Goal: Task Accomplishment & Management: Use online tool/utility

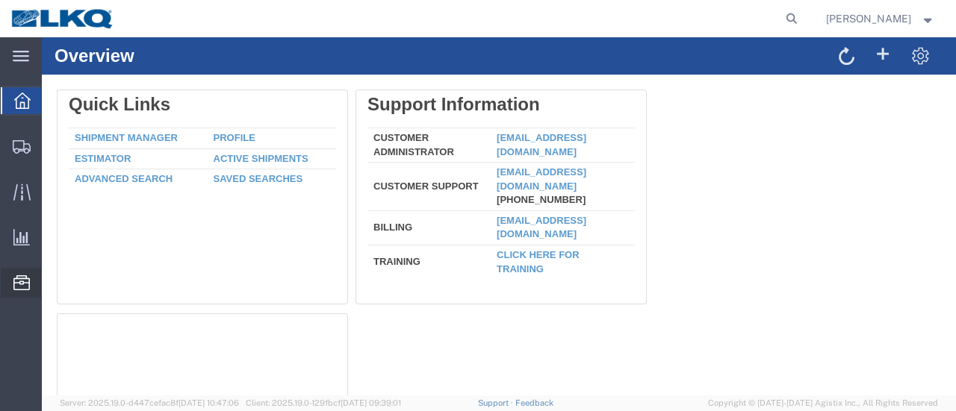
click at [0, 0] on span "Location Appointment" at bounding box center [0, 0] width 0 height 0
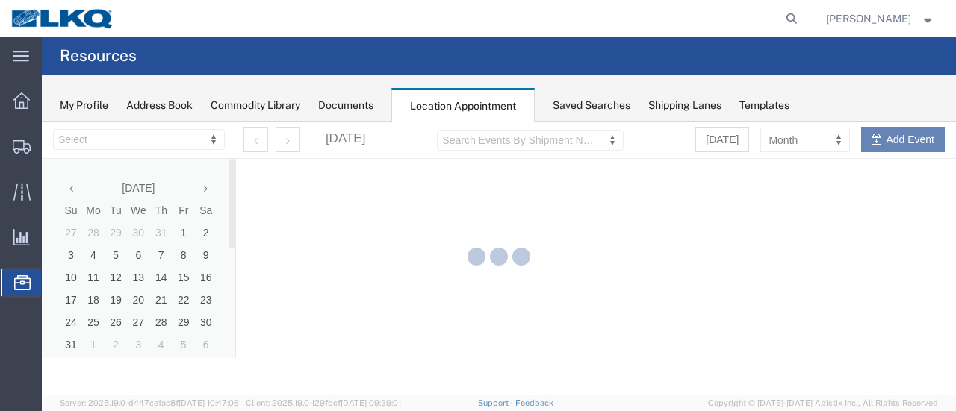
select select "28712"
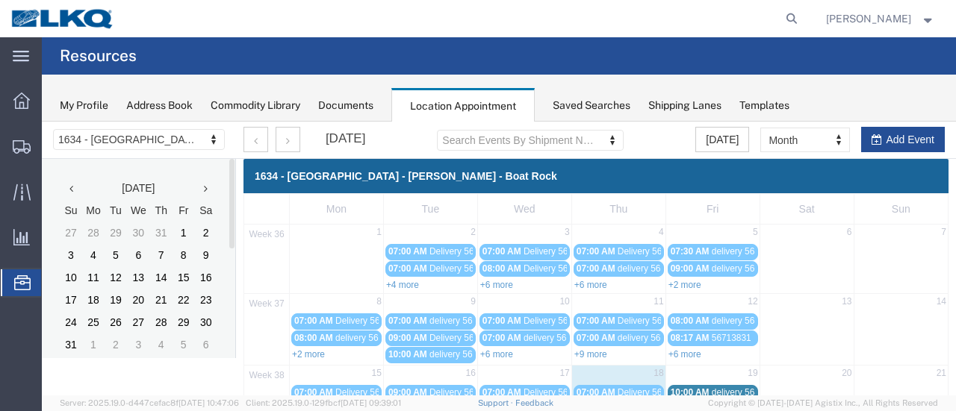
scroll to position [224, 0]
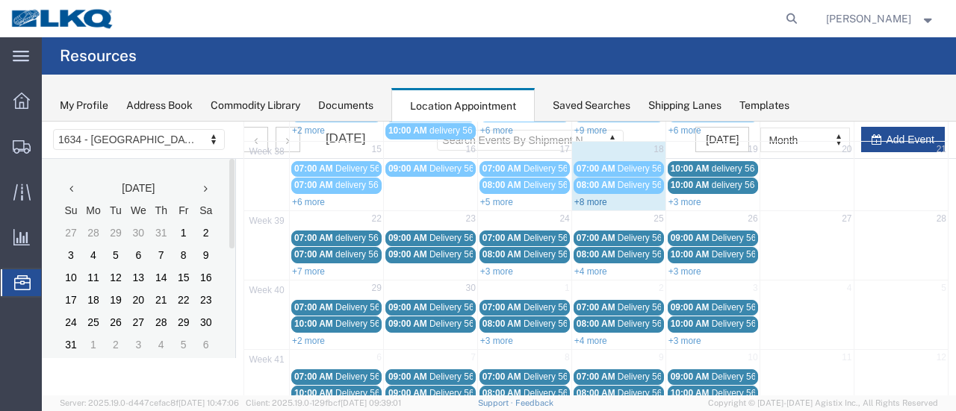
click at [584, 197] on link "+8 more" at bounding box center [590, 202] width 33 height 10
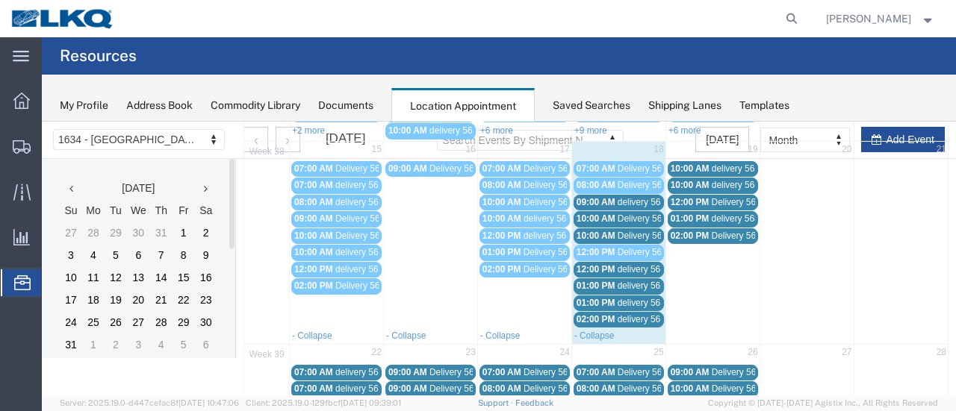
click at [635, 231] on span "Delivery 56481831" at bounding box center [655, 236] width 74 height 10
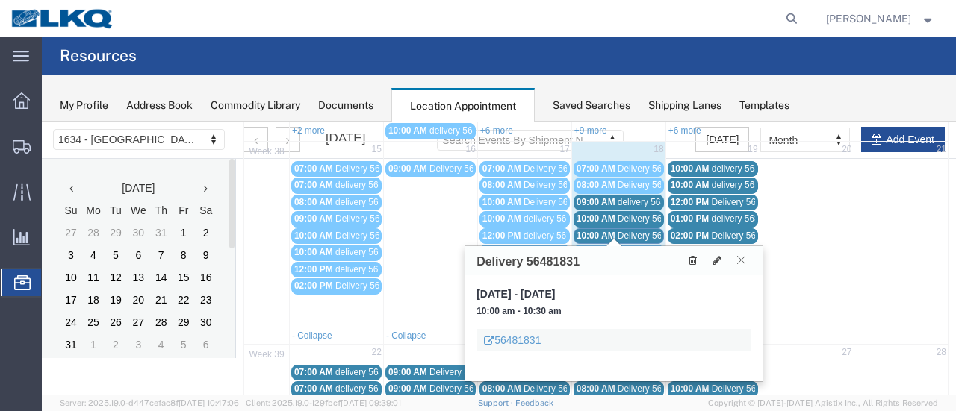
click at [739, 258] on icon at bounding box center [741, 259] width 8 height 9
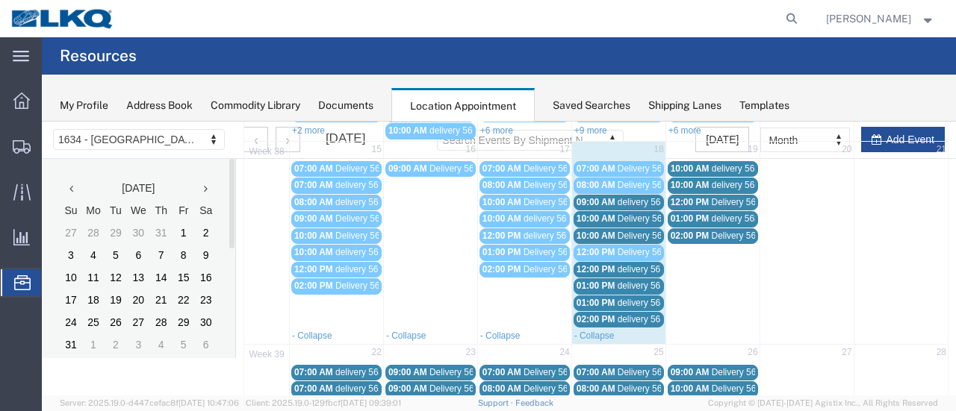
click at [611, 264] on div "12:00 PM delivery 56777133" at bounding box center [618, 269] width 84 height 11
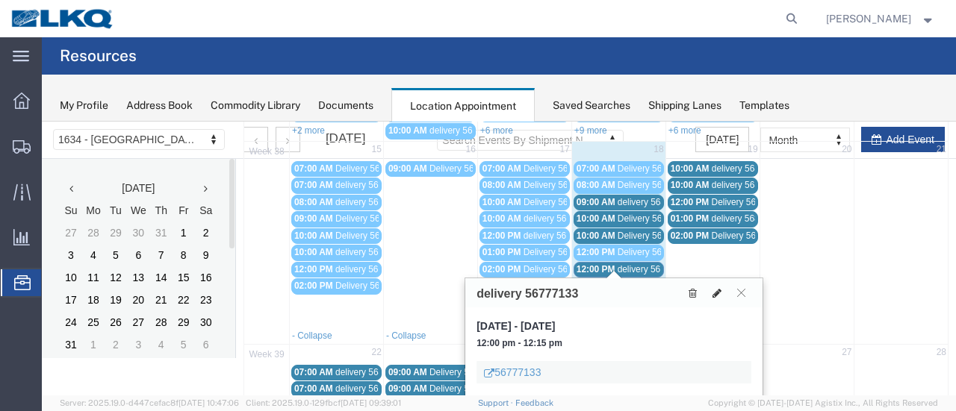
click at [717, 288] on icon at bounding box center [716, 293] width 9 height 10
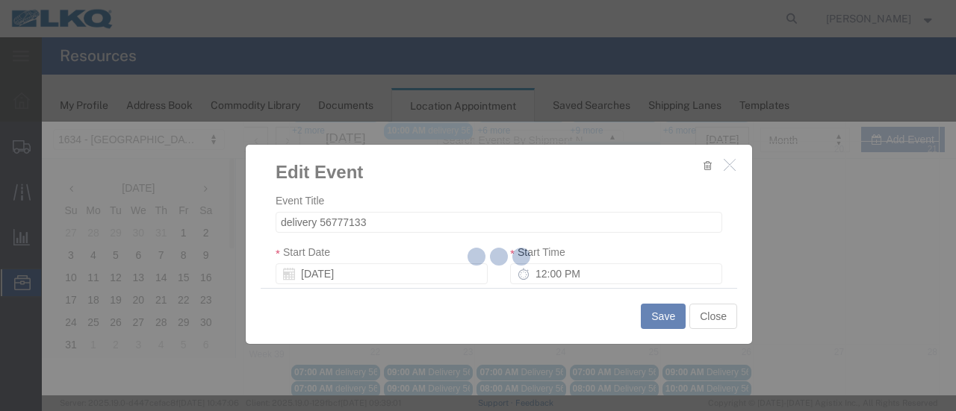
select select
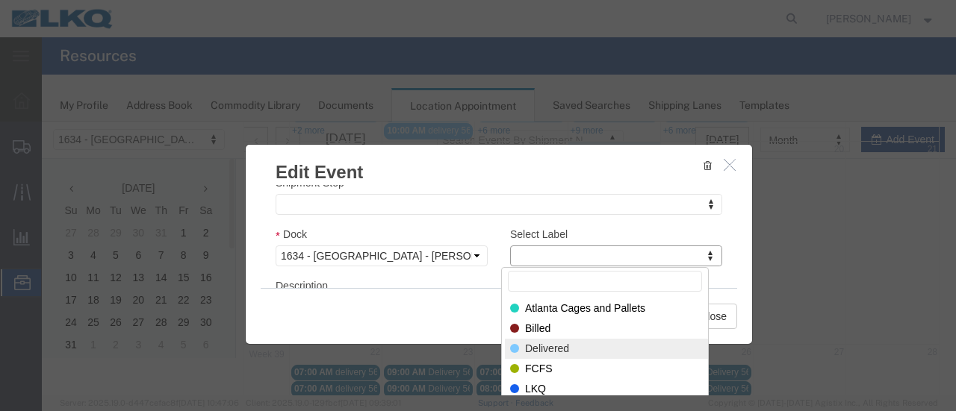
select select "40"
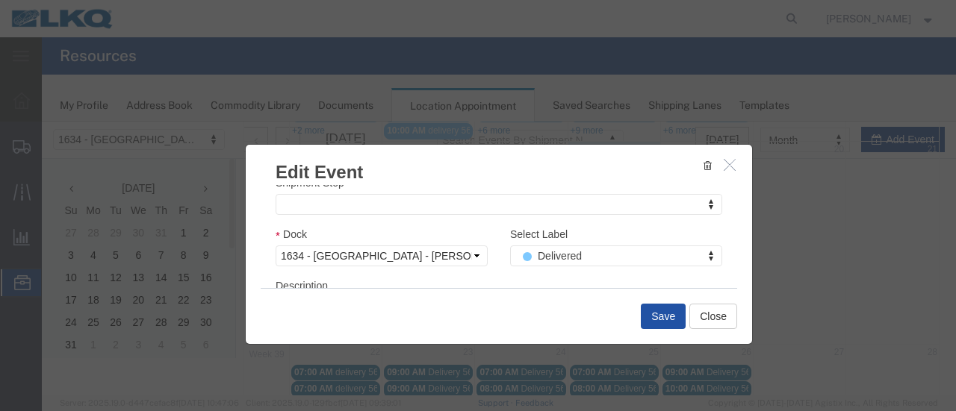
click at [658, 316] on button "Save" at bounding box center [663, 316] width 45 height 25
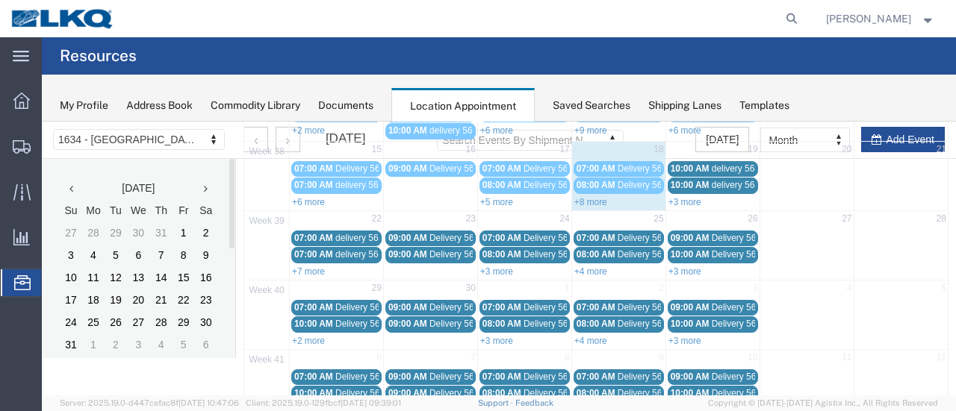
scroll to position [96, 0]
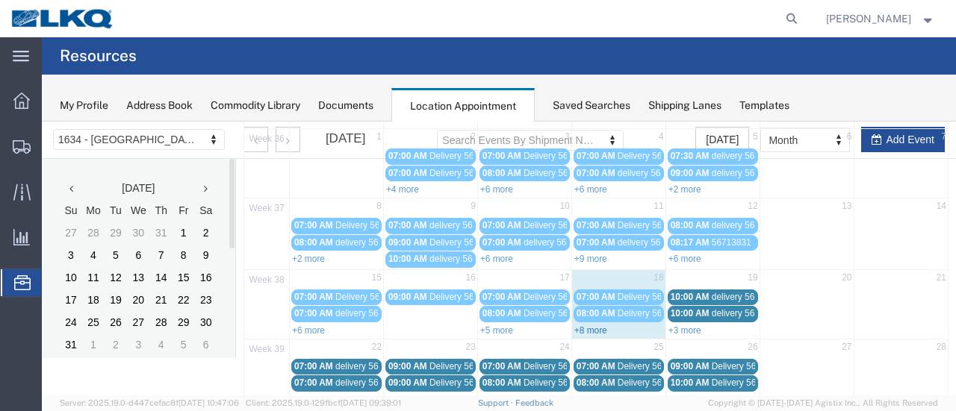
click at [585, 327] on link "+8 more" at bounding box center [590, 331] width 33 height 10
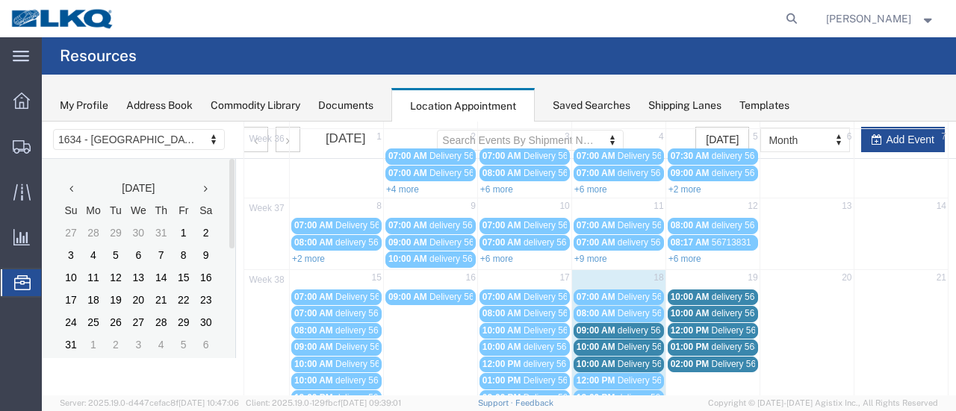
click at [631, 344] on span "Delivery 56467721" at bounding box center [655, 347] width 74 height 10
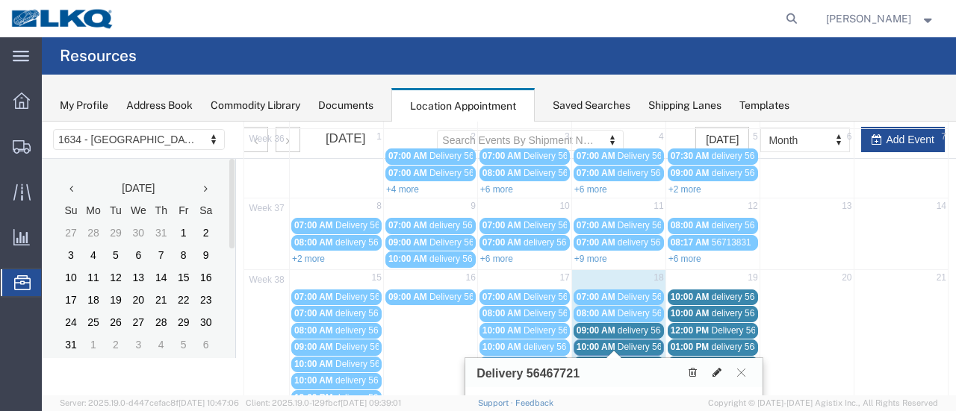
click at [718, 371] on icon at bounding box center [716, 372] width 9 height 10
select select "100"
select select "1"
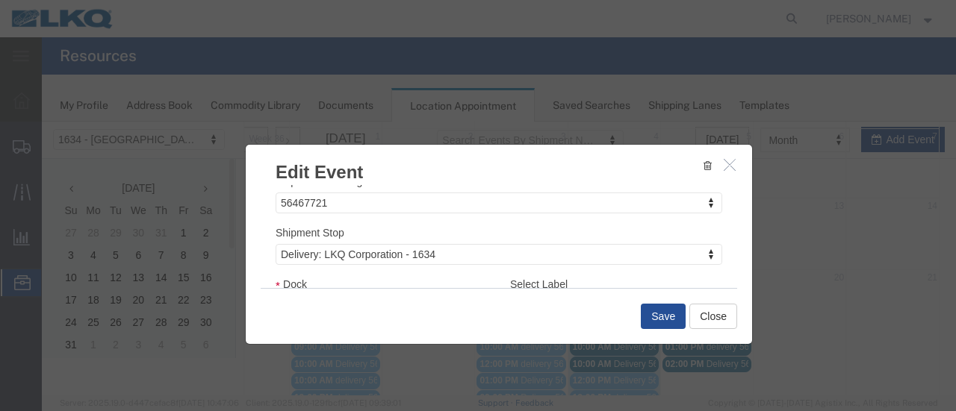
scroll to position [224, 0]
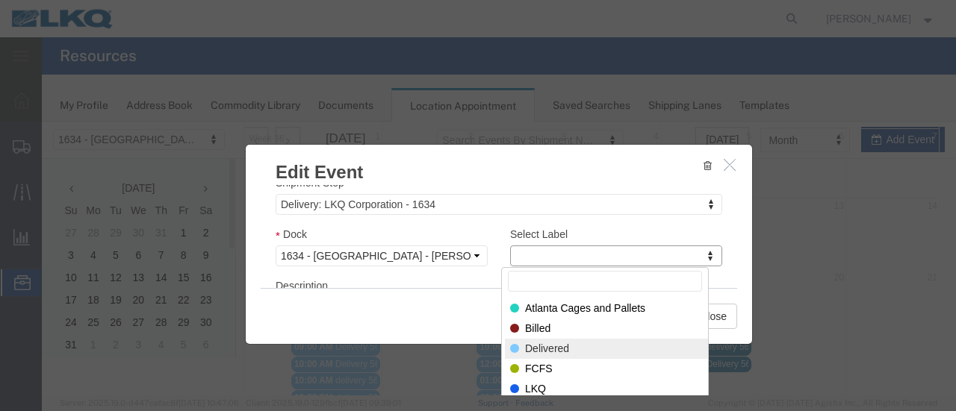
select select "40"
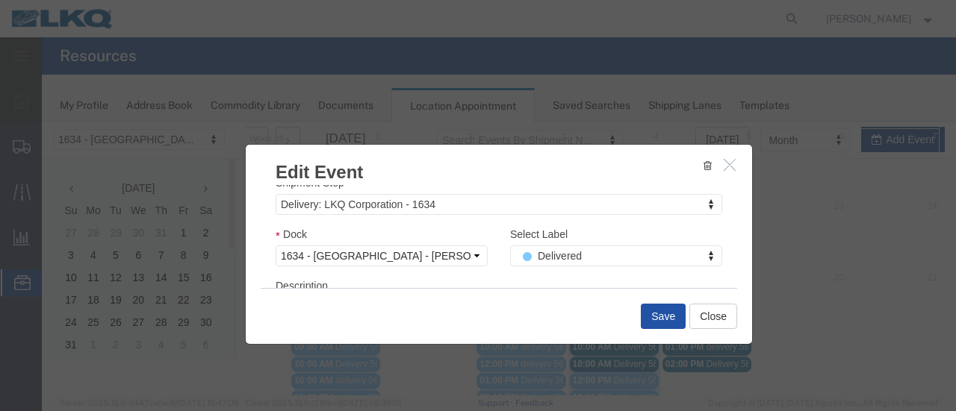
click at [663, 311] on button "Save" at bounding box center [663, 316] width 45 height 25
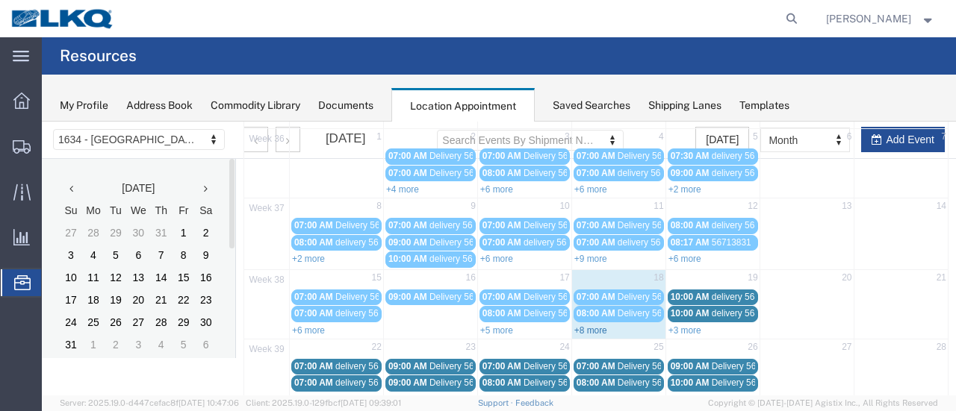
click at [581, 326] on link "+8 more" at bounding box center [590, 331] width 33 height 10
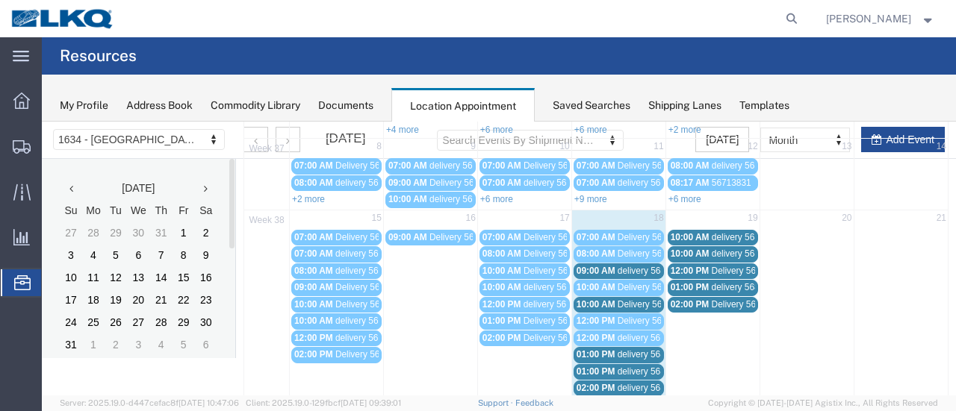
scroll to position [170, 0]
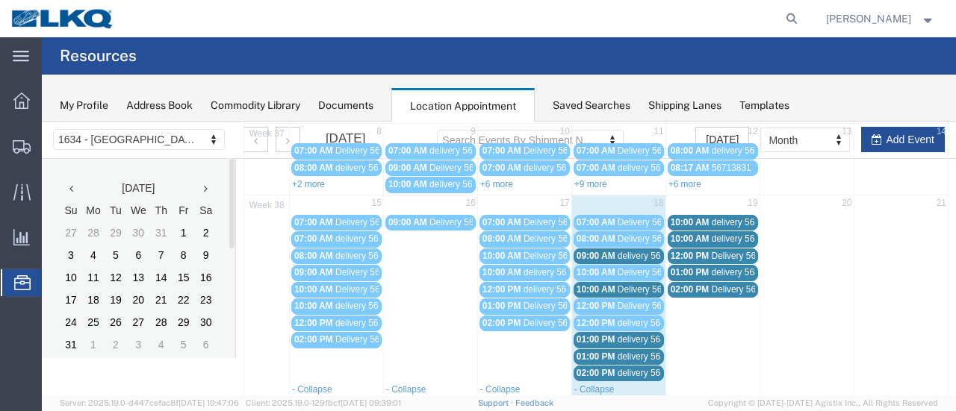
click at [635, 335] on span "delivery 56822626" at bounding box center [654, 340] width 72 height 10
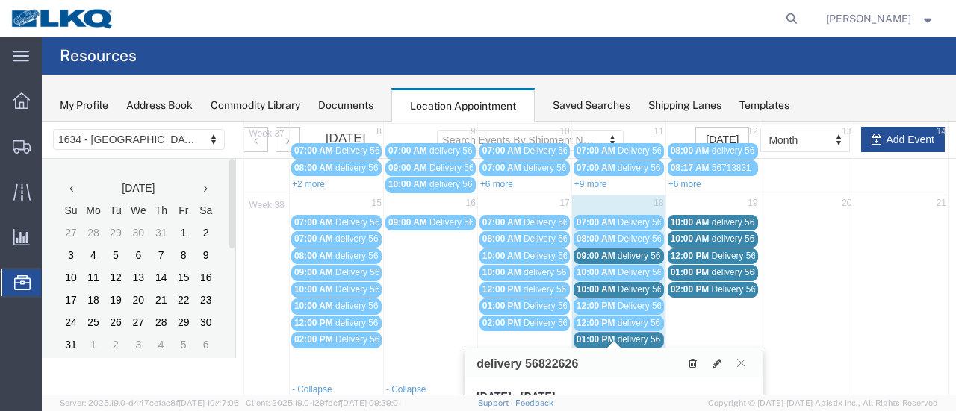
click at [633, 352] on span "delivery 56849895" at bounding box center [654, 357] width 72 height 10
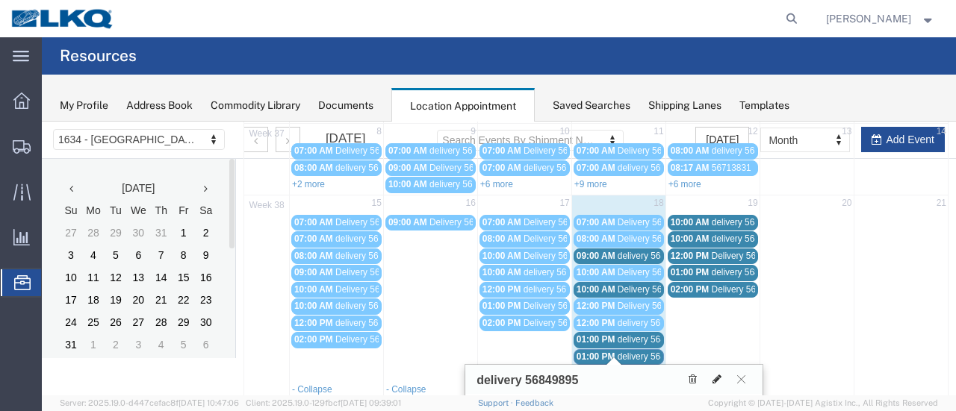
click at [717, 373] on button at bounding box center [716, 380] width 21 height 16
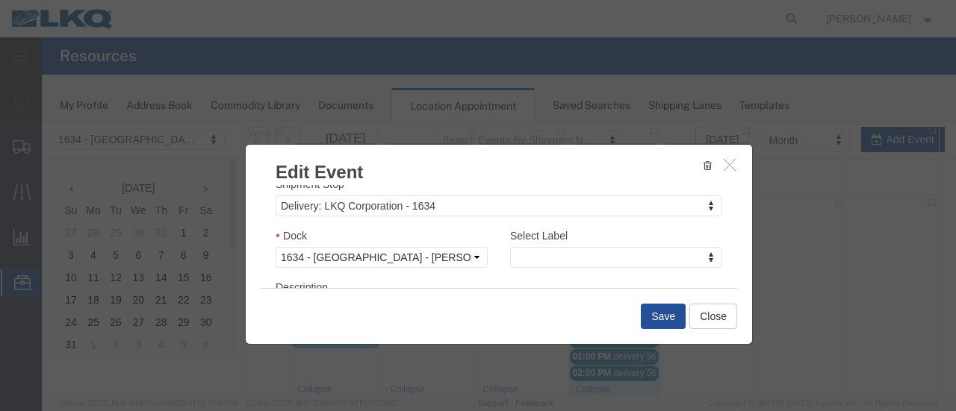
scroll to position [224, 0]
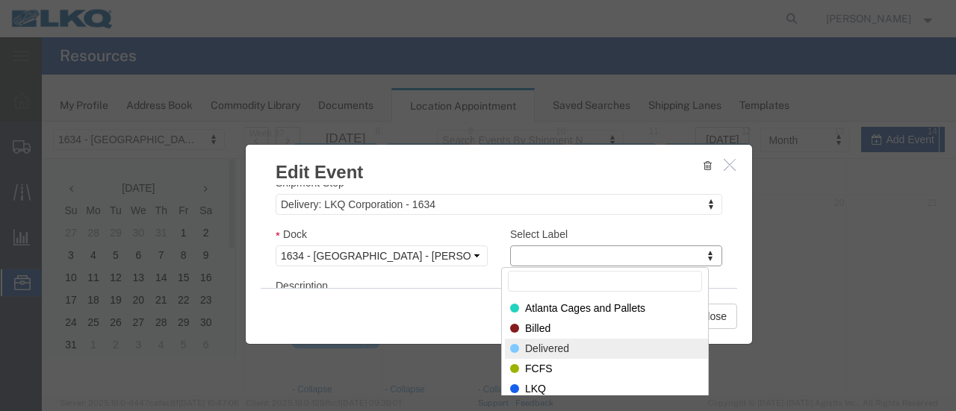
select select "40"
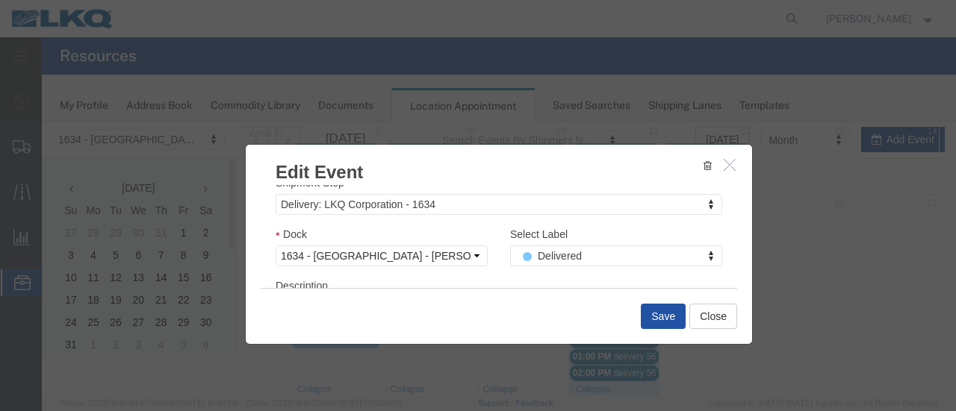
click at [652, 314] on button "Save" at bounding box center [663, 316] width 45 height 25
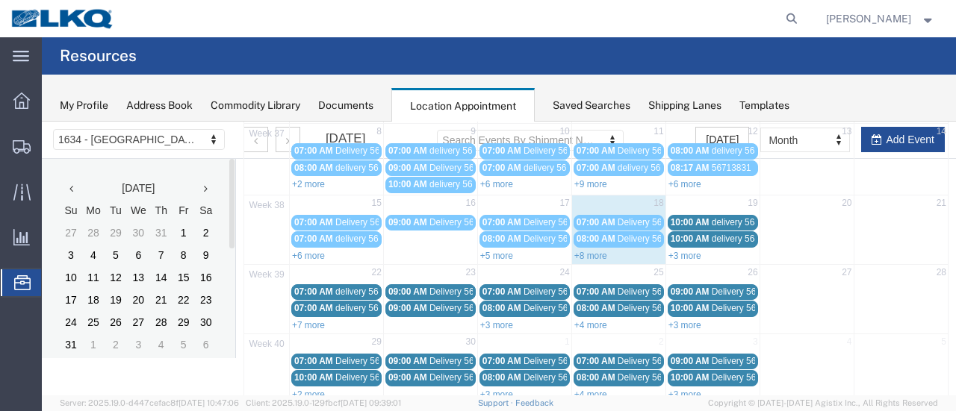
scroll to position [96, 0]
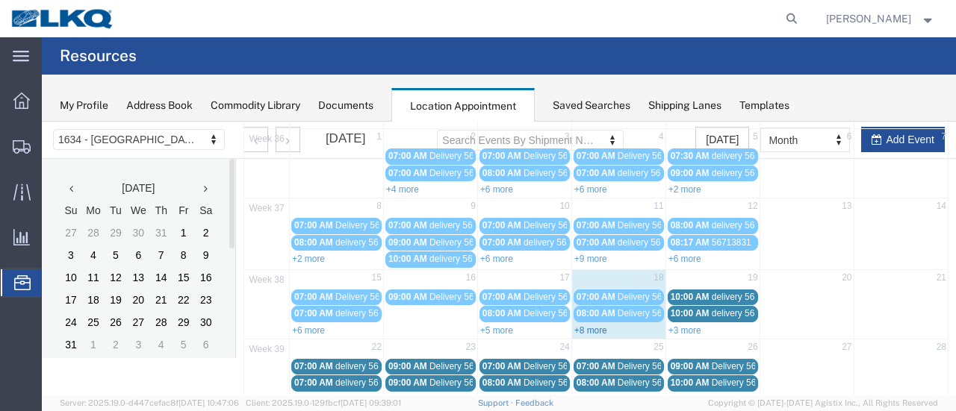
click at [583, 328] on link "+8 more" at bounding box center [590, 331] width 33 height 10
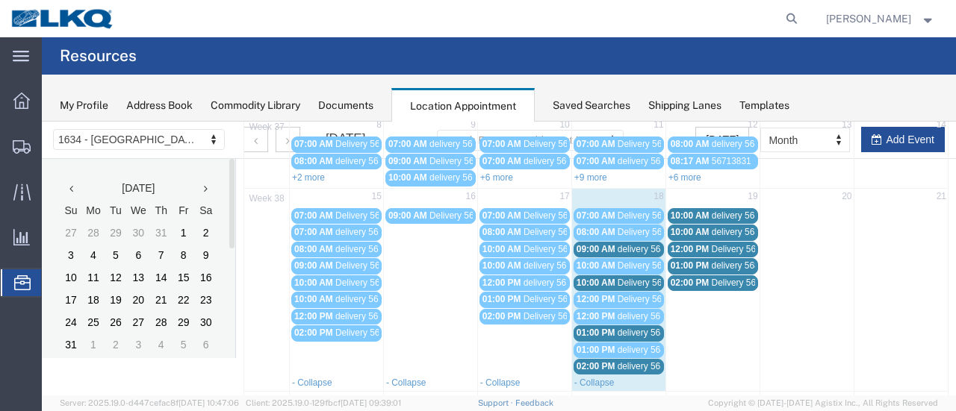
scroll to position [245, 0]
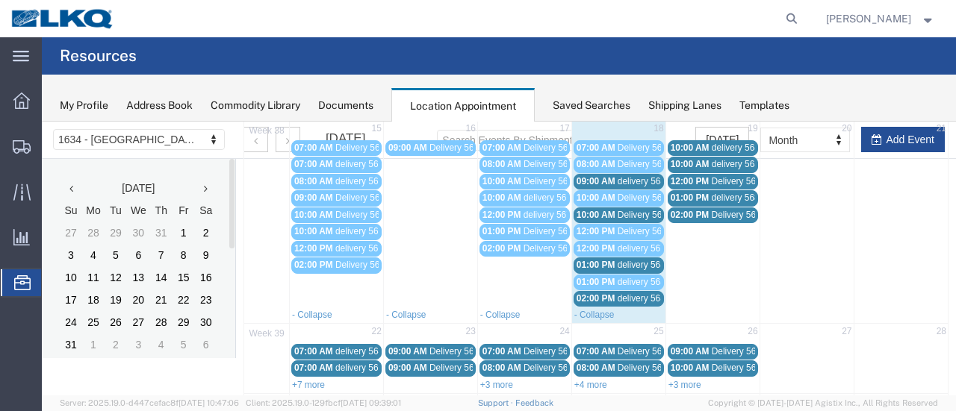
click at [635, 261] on span "delivery 56822626" at bounding box center [654, 265] width 72 height 10
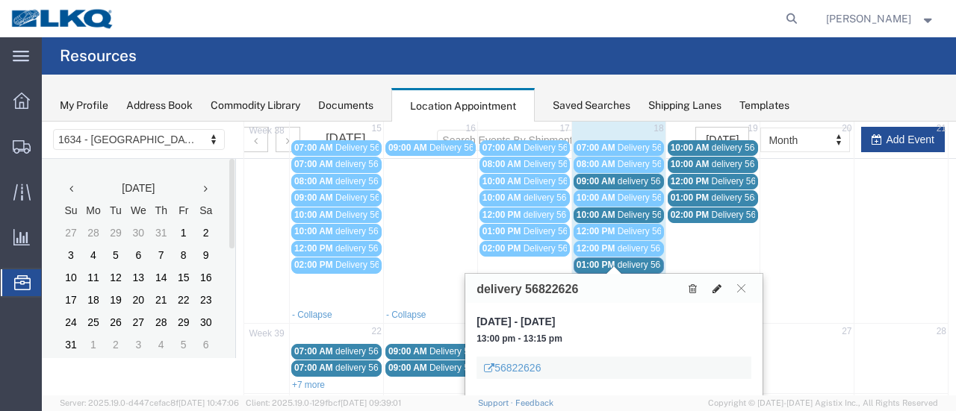
click at [718, 284] on icon at bounding box center [716, 289] width 9 height 10
select select "100"
select select "1"
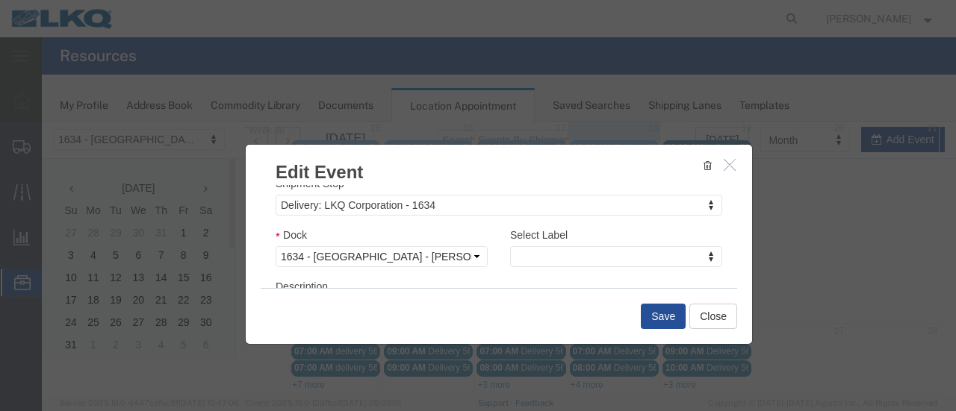
scroll to position [224, 0]
select select "40"
click at [653, 313] on button "Save" at bounding box center [663, 316] width 45 height 25
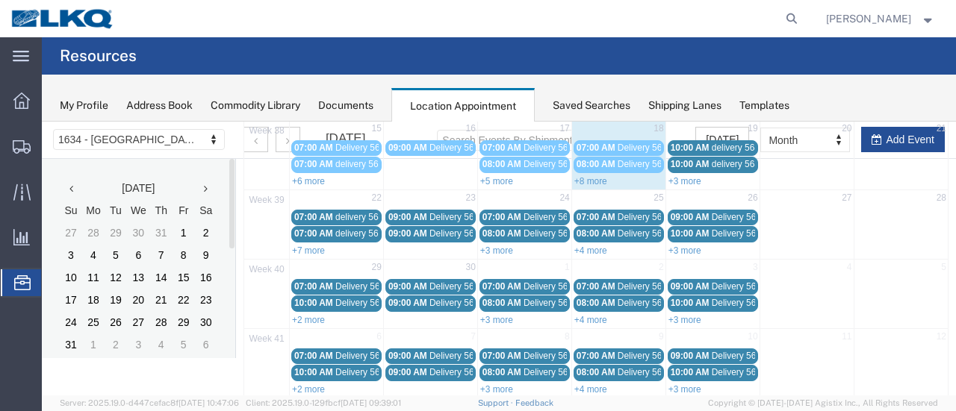
scroll to position [96, 0]
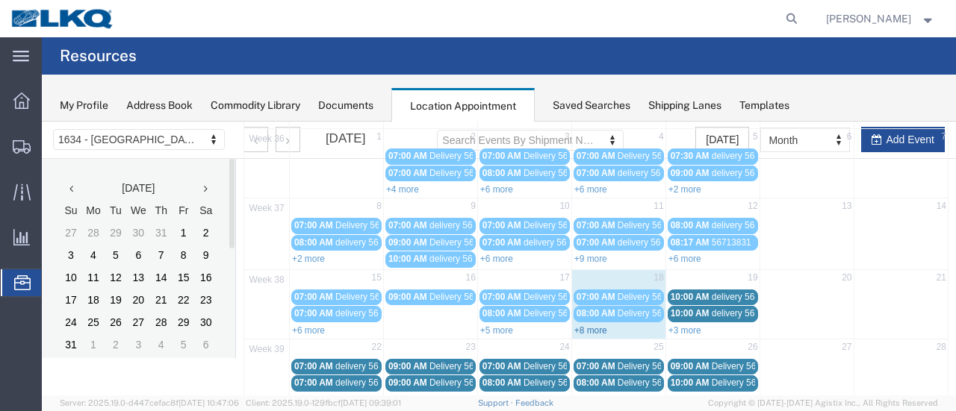
click at [588, 326] on link "+8 more" at bounding box center [590, 331] width 33 height 10
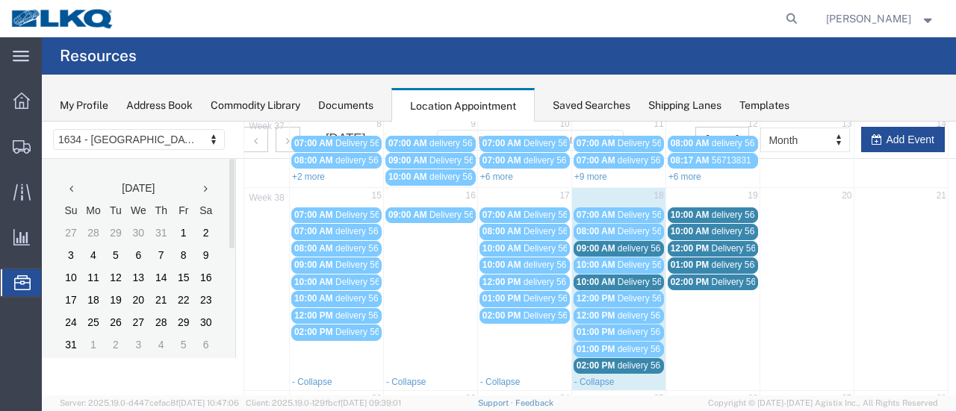
scroll to position [245, 0]
